Goal: Information Seeking & Learning: Find specific fact

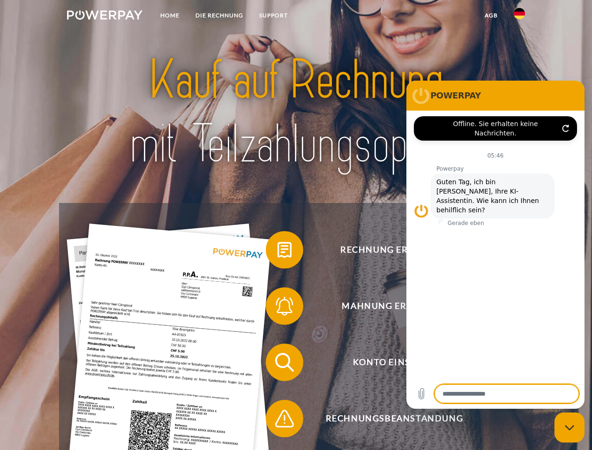
click at [105, 16] on img at bounding box center [105, 14] width 76 height 9
click at [520, 16] on img at bounding box center [519, 13] width 11 height 11
click at [491, 15] on link "agb" at bounding box center [491, 15] width 29 height 17
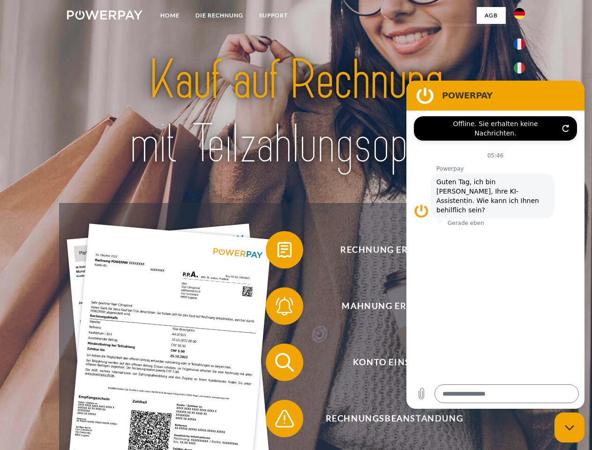
click at [278, 252] on span at bounding box center [270, 250] width 47 height 47
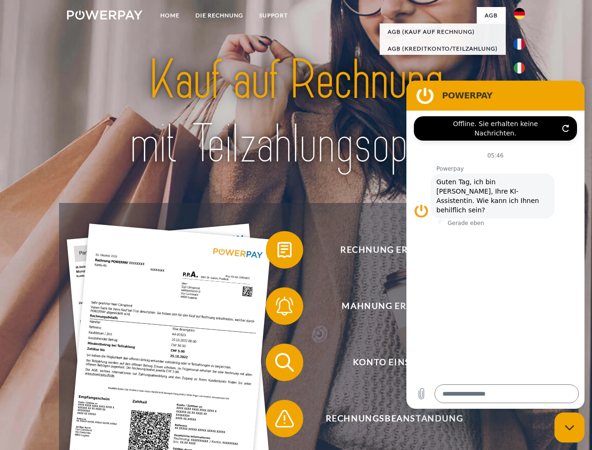
click at [278, 308] on span at bounding box center [270, 306] width 47 height 47
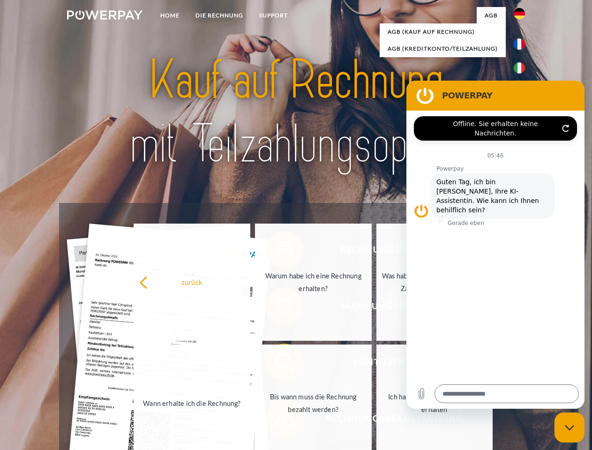
click at [278, 364] on link "Bis wann muss die Rechnung bezahlt werden?" at bounding box center [313, 403] width 117 height 117
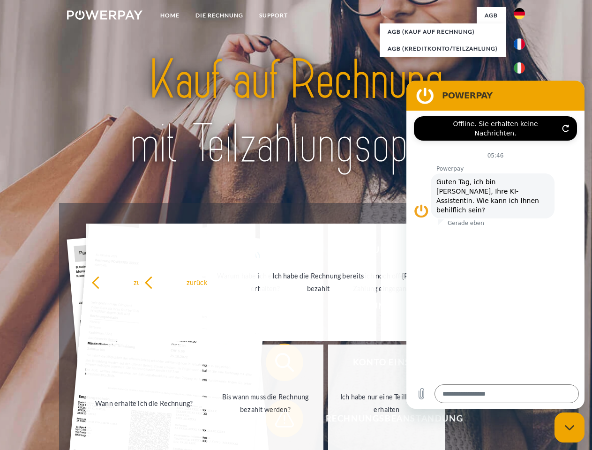
click at [278, 421] on span at bounding box center [270, 418] width 47 height 47
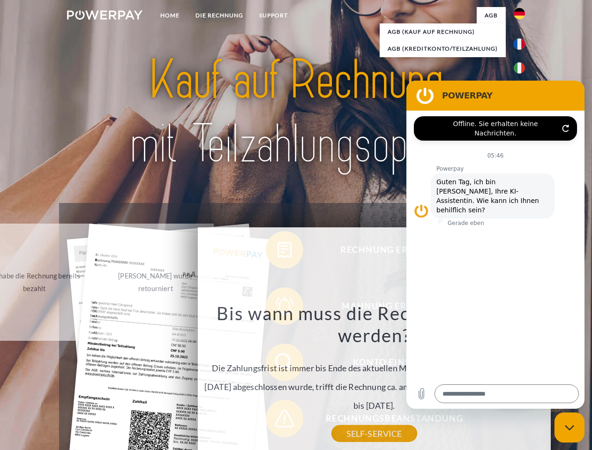
click at [570, 428] on icon "Messaging-Fenster schließen" at bounding box center [570, 428] width 10 height 6
type textarea "*"
